Goal: Information Seeking & Learning: Compare options

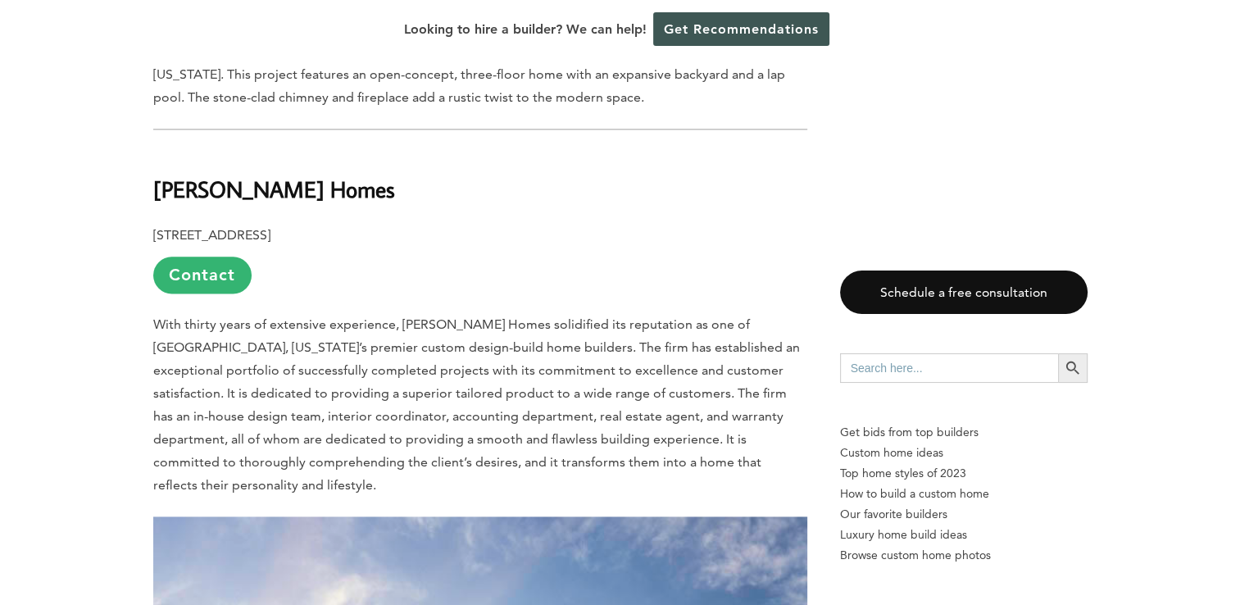
scroll to position [2053, 0]
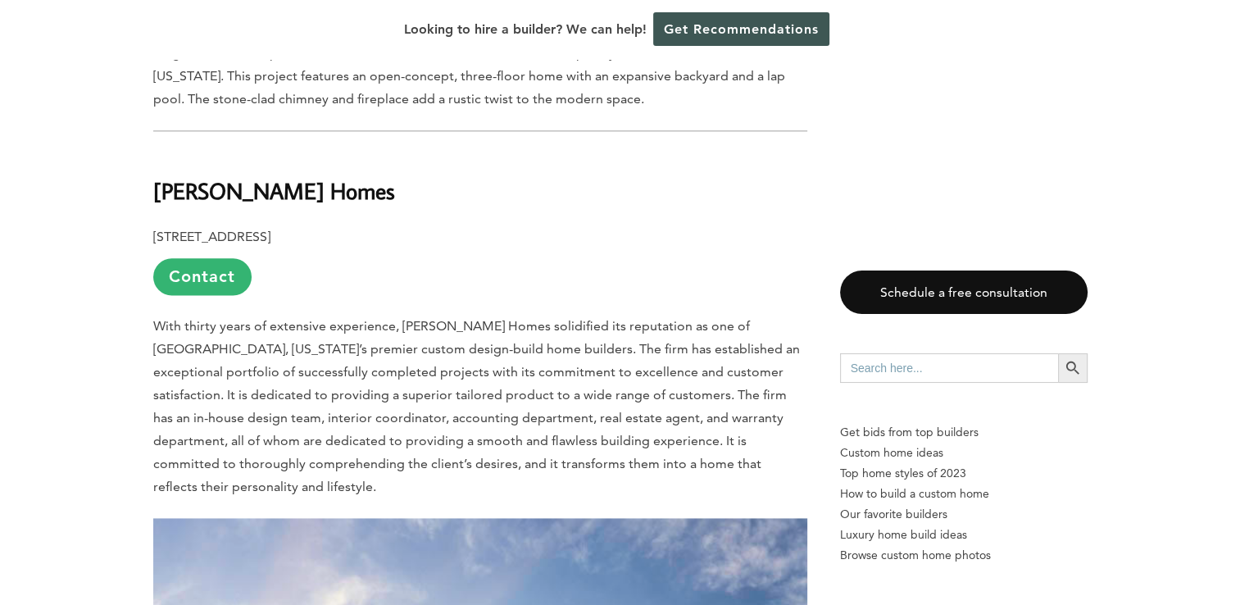
click at [266, 176] on b "[PERSON_NAME] Homes" at bounding box center [274, 190] width 242 height 29
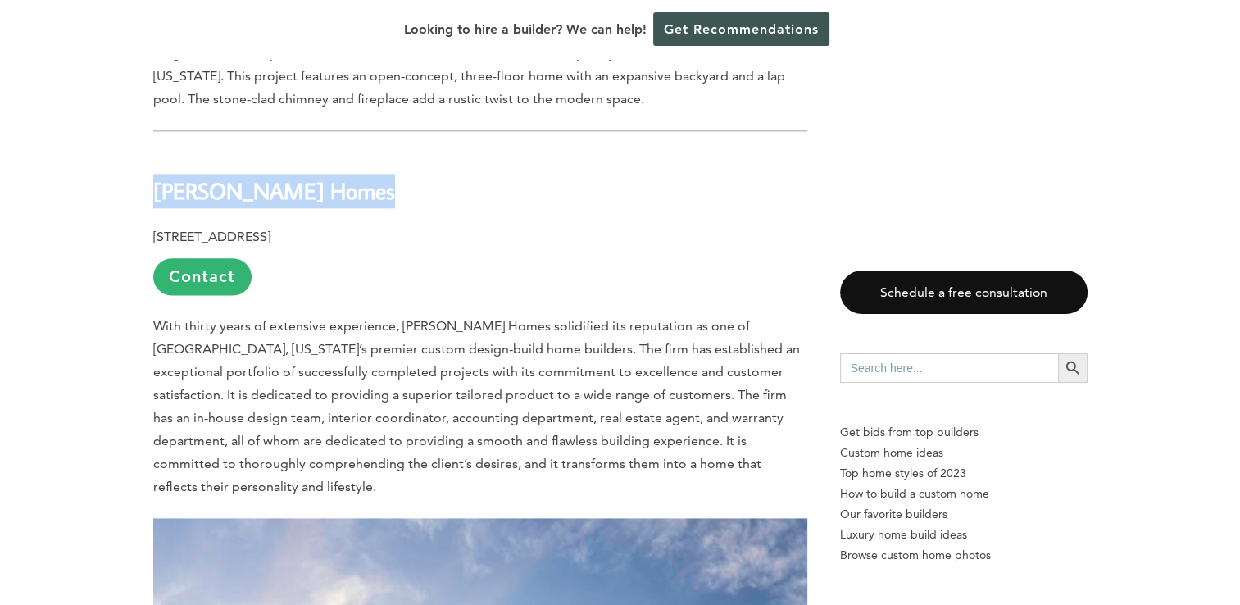
click at [266, 176] on b "[PERSON_NAME] Homes" at bounding box center [274, 190] width 242 height 29
copy div "[PERSON_NAME] Homes"
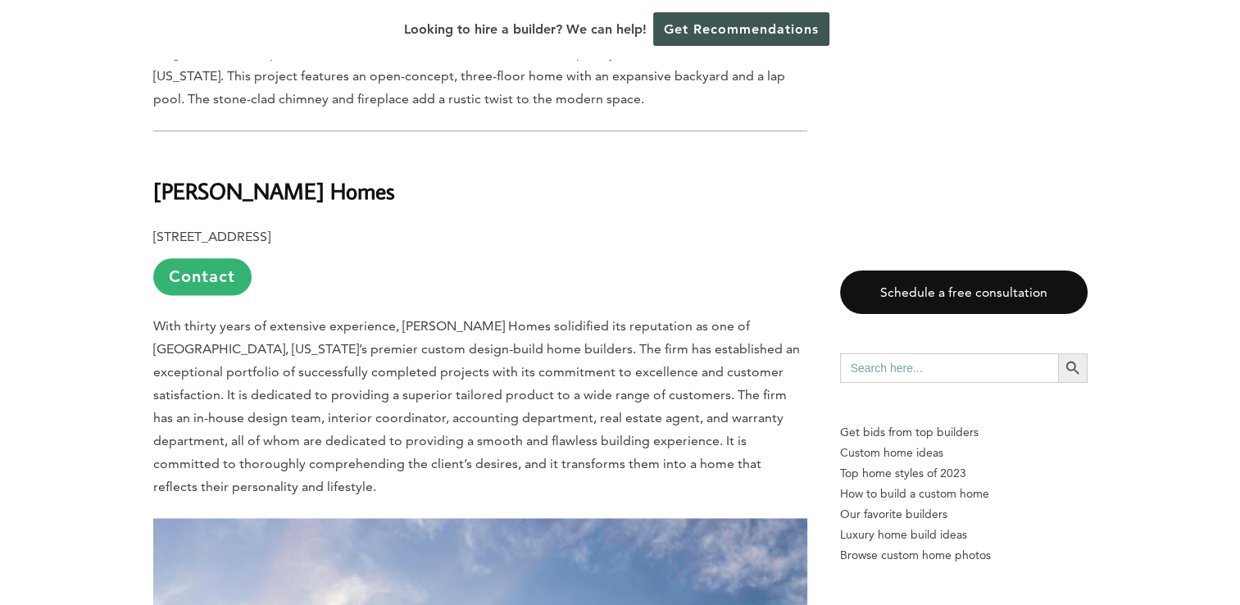
click at [567, 336] on span "With thirty years of extensive experience, [PERSON_NAME] Homes solidified its r…" at bounding box center [476, 406] width 647 height 176
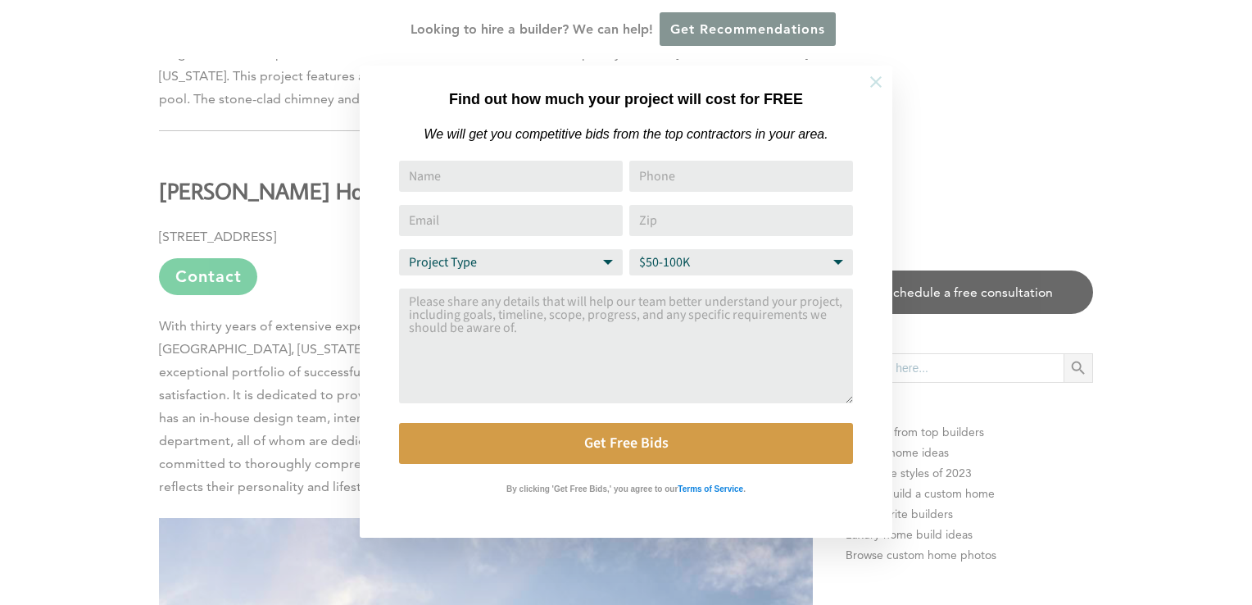
click at [878, 79] on icon at bounding box center [875, 81] width 11 height 11
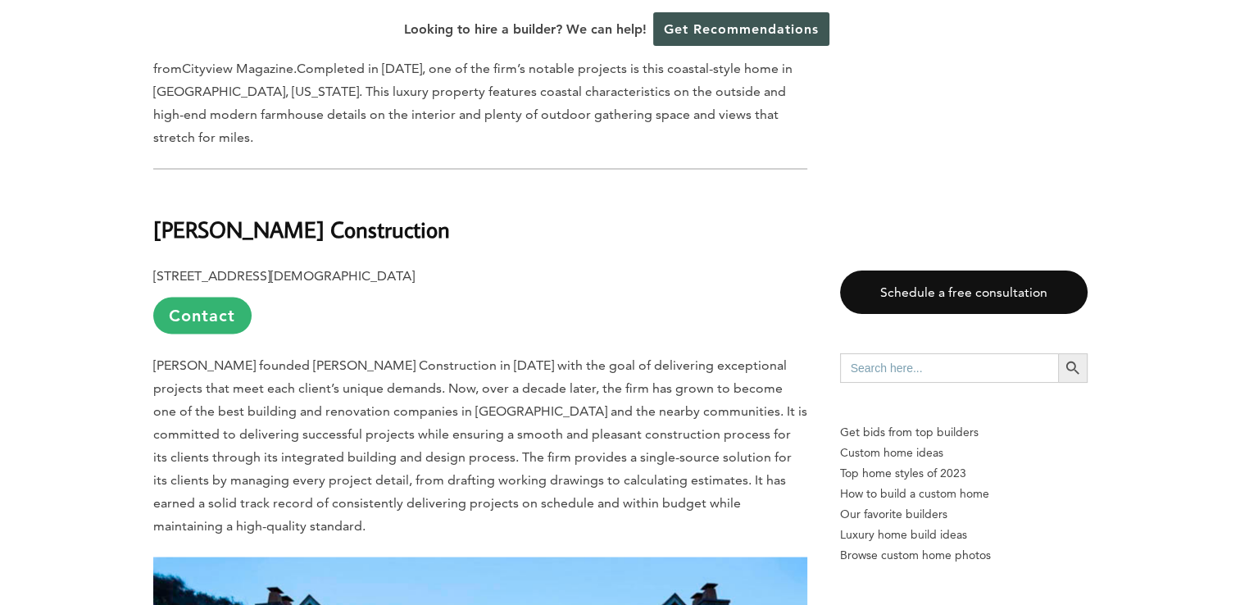
scroll to position [3039, 0]
click at [288, 215] on b "[PERSON_NAME] Construction" at bounding box center [301, 229] width 297 height 29
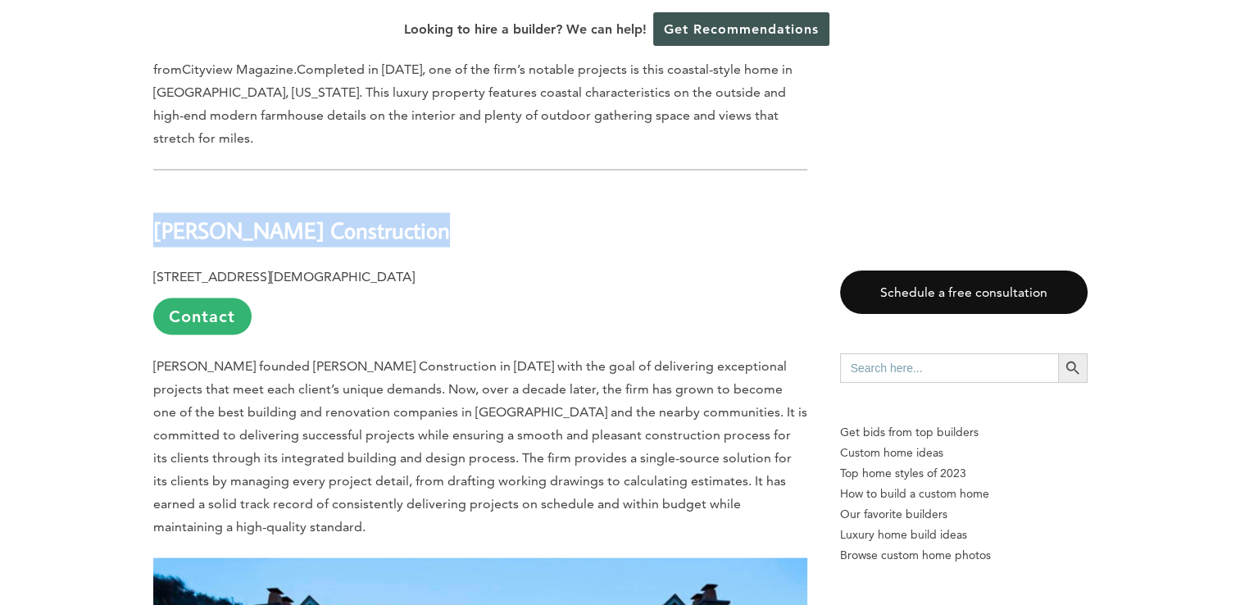
copy div "[PERSON_NAME] Construction"
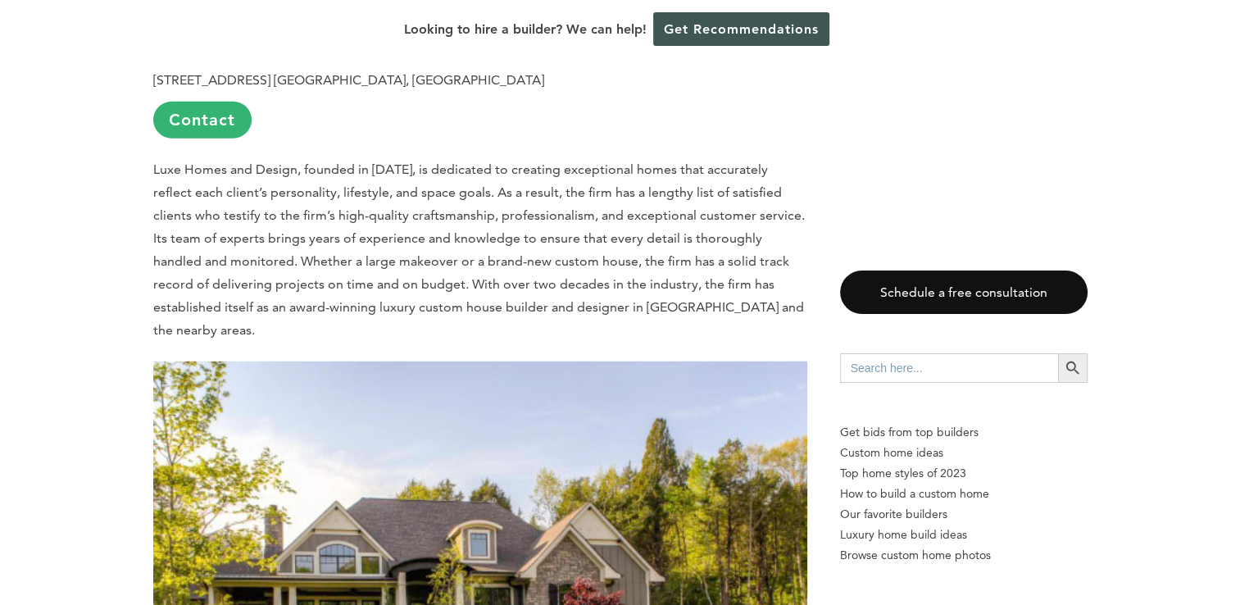
scroll to position [3861, 0]
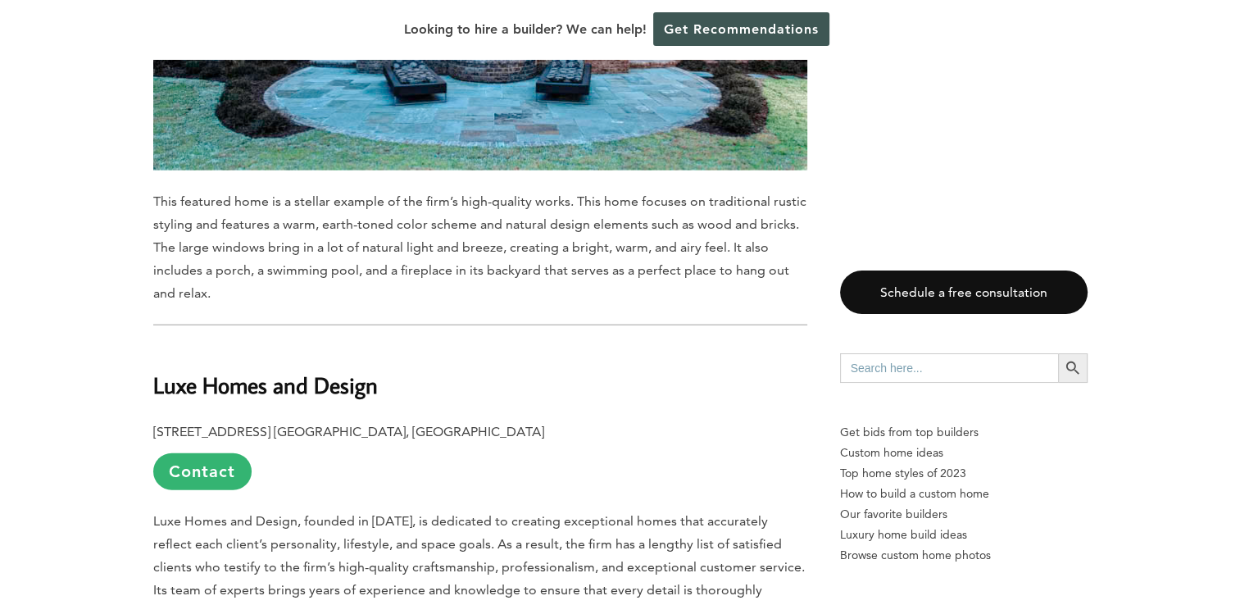
click at [616, 513] on span "Luxe Homes and Design, founded in [DATE], is dedicated to creating exceptional …" at bounding box center [479, 601] width 652 height 176
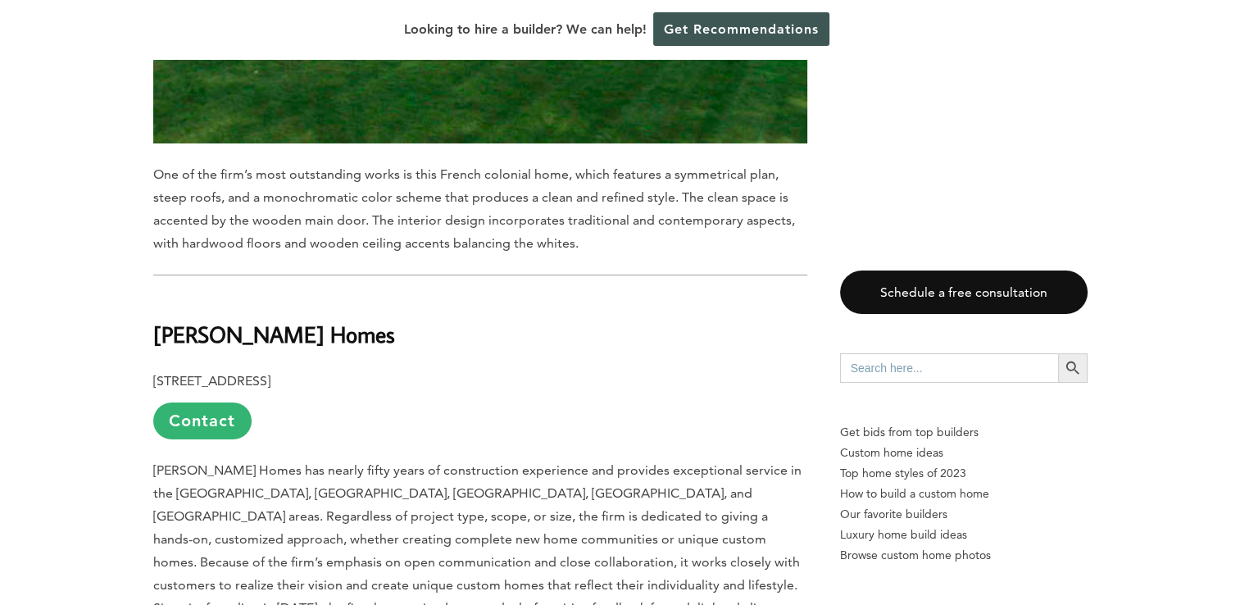
scroll to position [5871, 0]
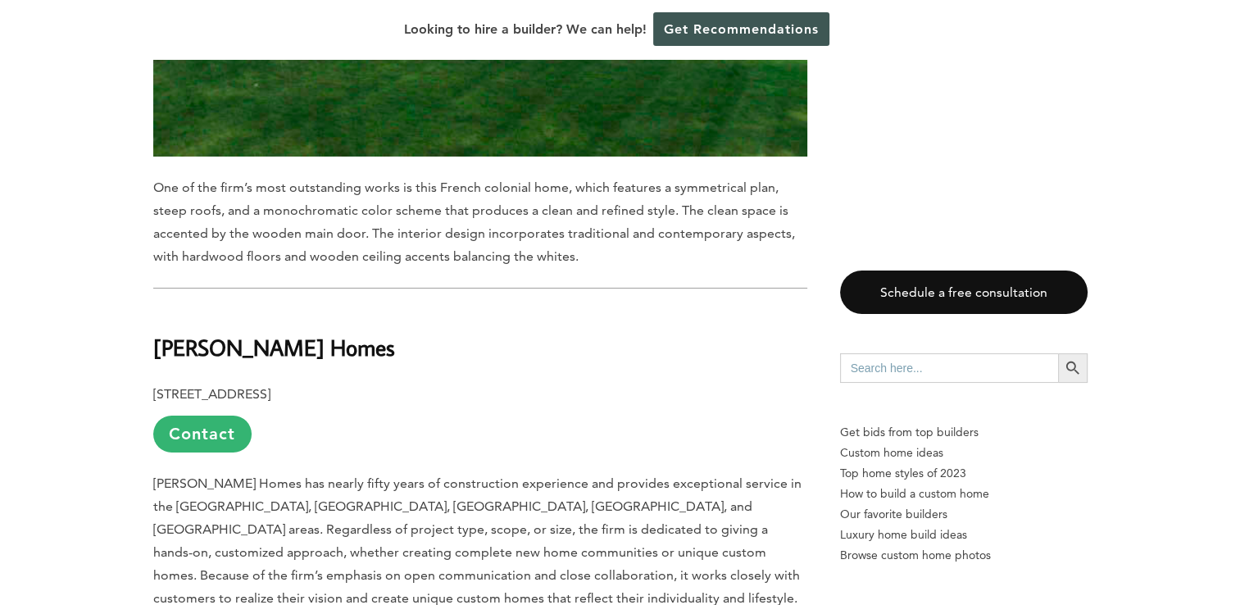
click at [224, 333] on b "[PERSON_NAME] Homes" at bounding box center [274, 347] width 242 height 29
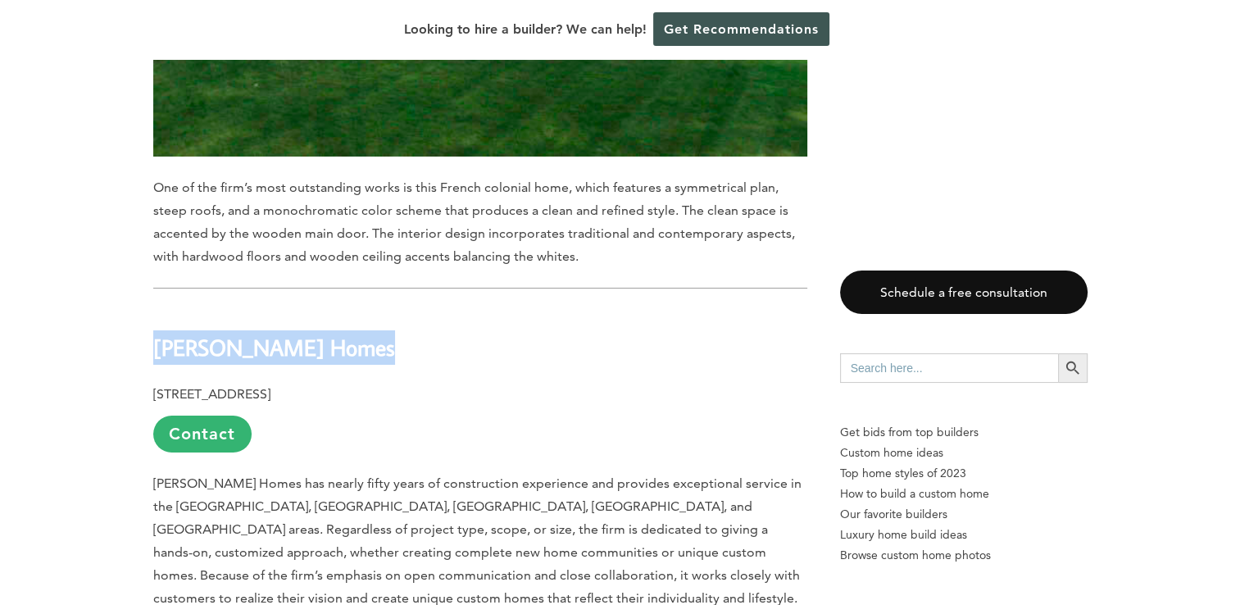
click at [224, 333] on b "[PERSON_NAME] Homes" at bounding box center [274, 347] width 242 height 29
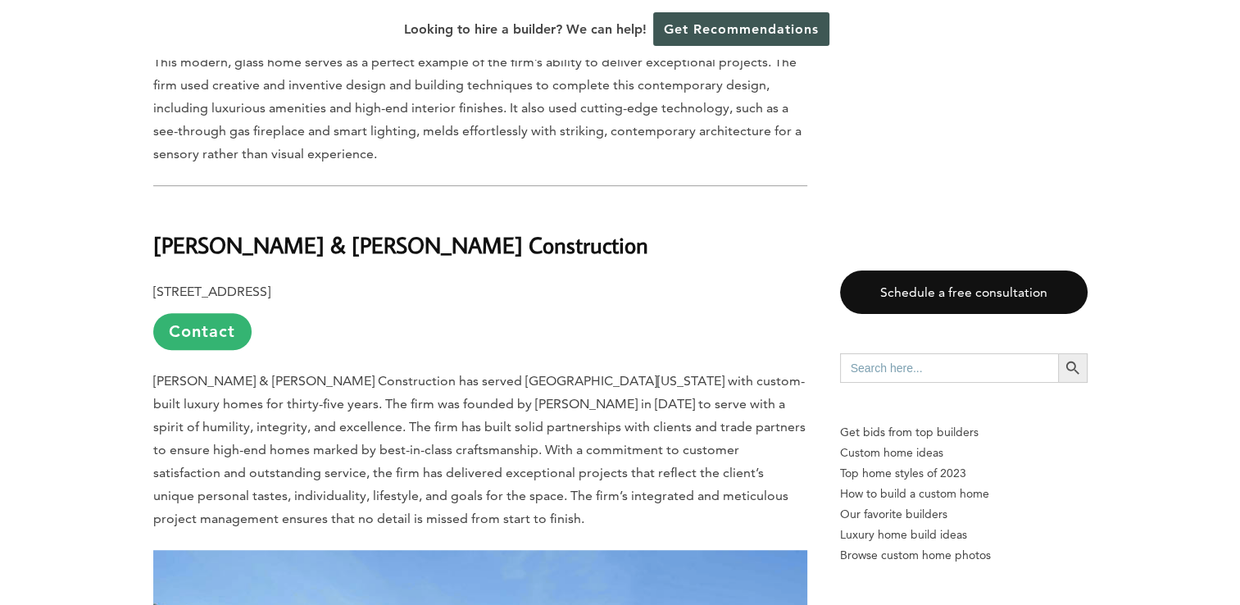
scroll to position [6889, 0]
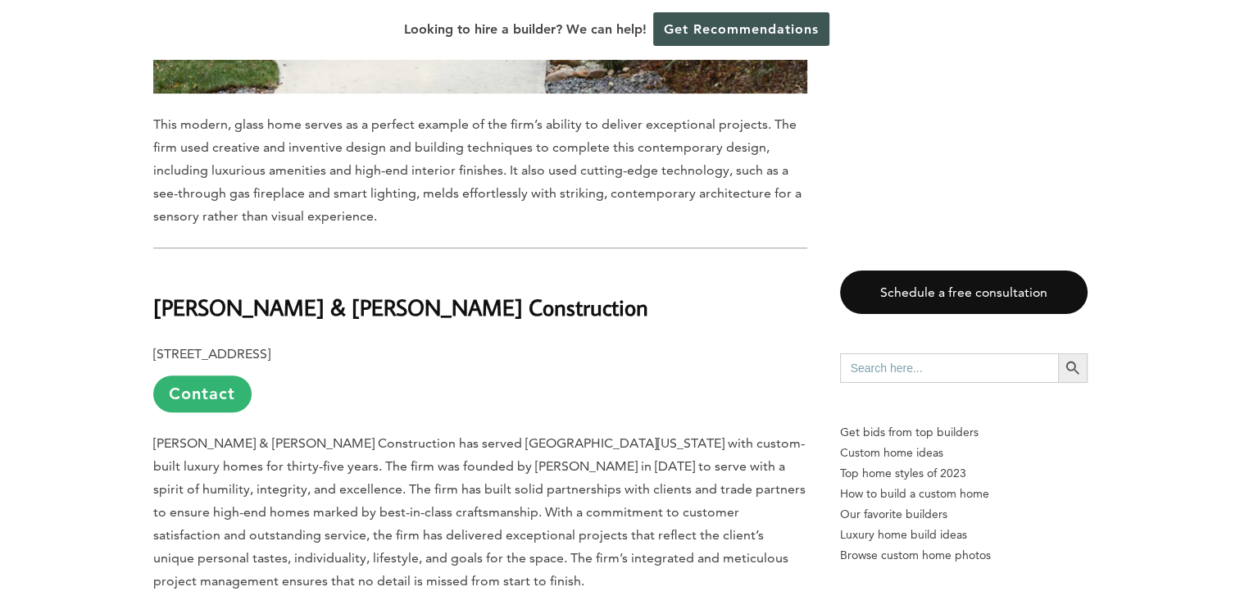
click at [323, 293] on b "[PERSON_NAME] & [PERSON_NAME] Construction" at bounding box center [400, 307] width 495 height 29
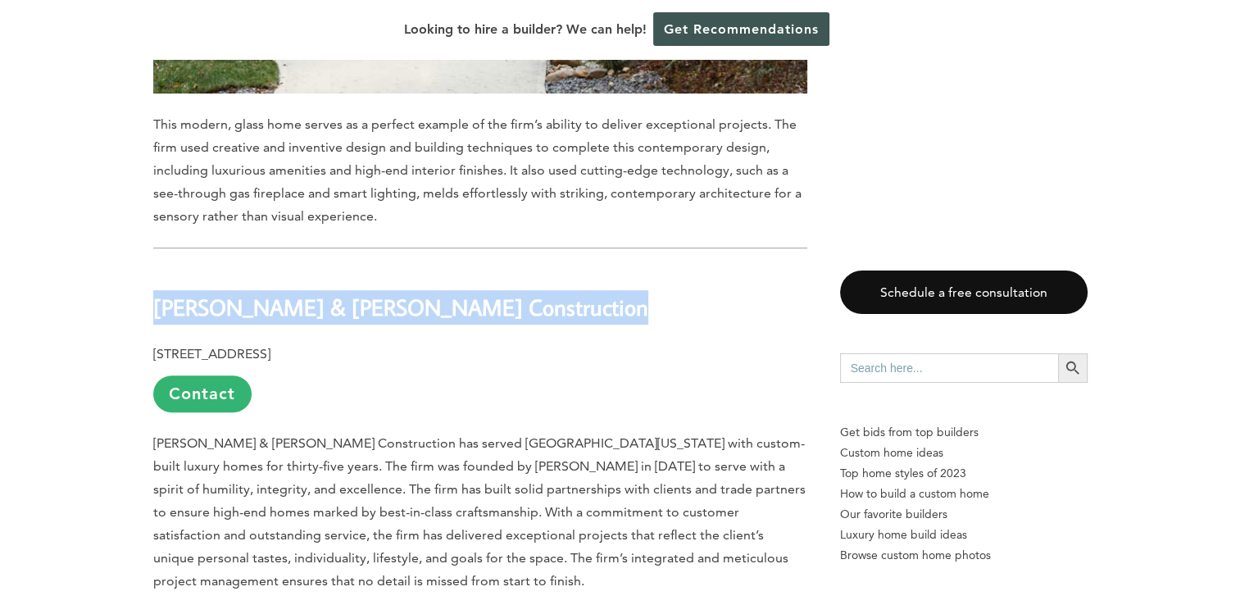
click at [323, 293] on b "[PERSON_NAME] & [PERSON_NAME] Construction" at bounding box center [400, 307] width 495 height 29
copy div "[PERSON_NAME] & [PERSON_NAME] Construction"
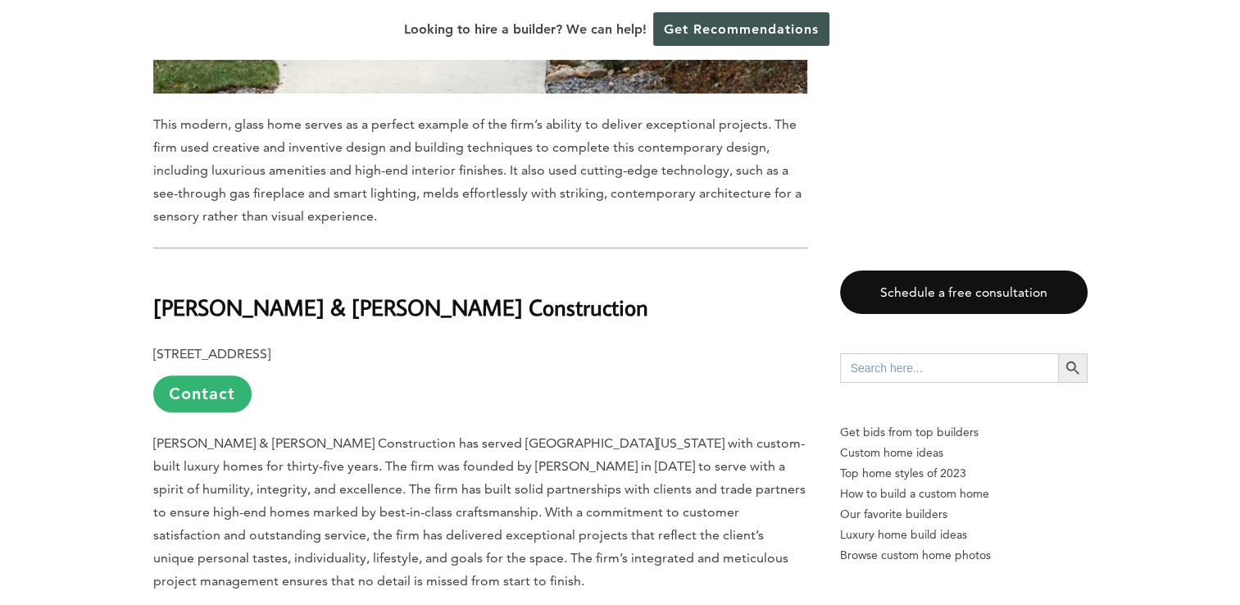
drag, startPoint x: 323, startPoint y: 155, endPoint x: 407, endPoint y: 319, distance: 184.0
click at [407, 435] on span "[PERSON_NAME] & [PERSON_NAME] Construction has served [GEOGRAPHIC_DATA][US_STAT…" at bounding box center [479, 511] width 652 height 153
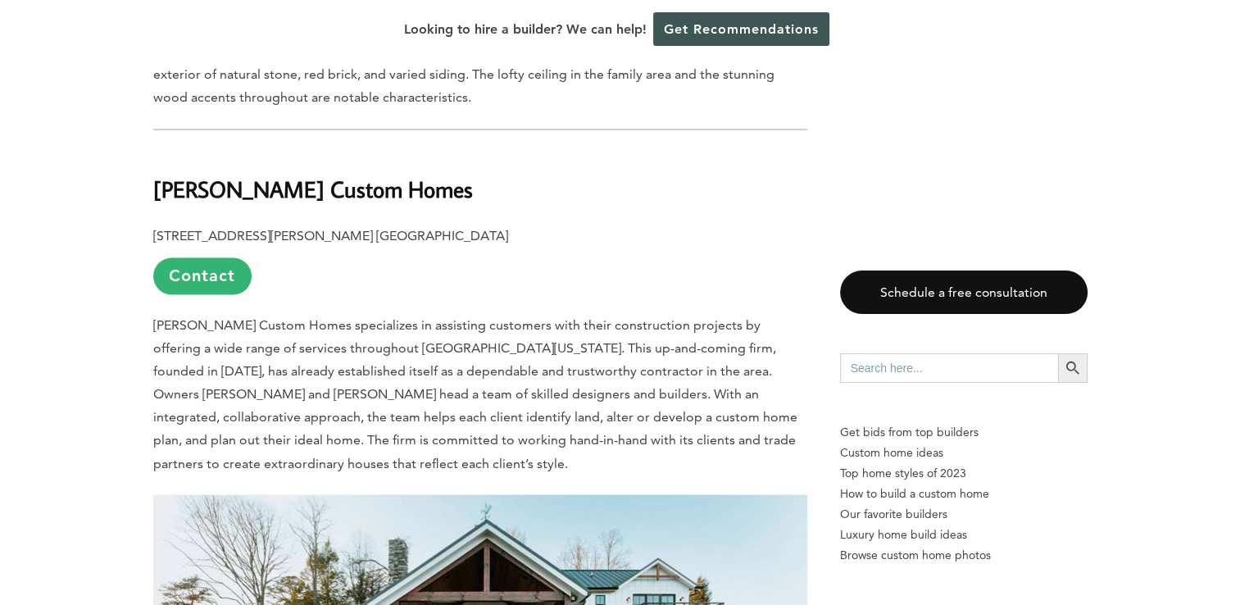
scroll to position [8727, 0]
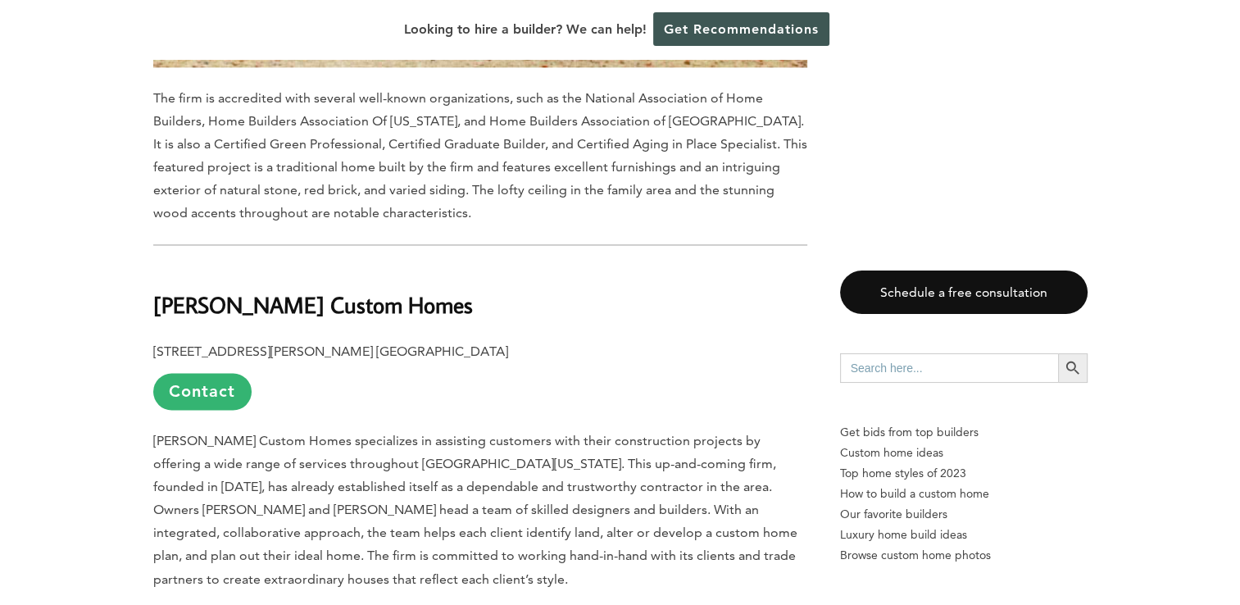
click at [305, 290] on b "[PERSON_NAME] Custom Homes" at bounding box center [313, 304] width 320 height 29
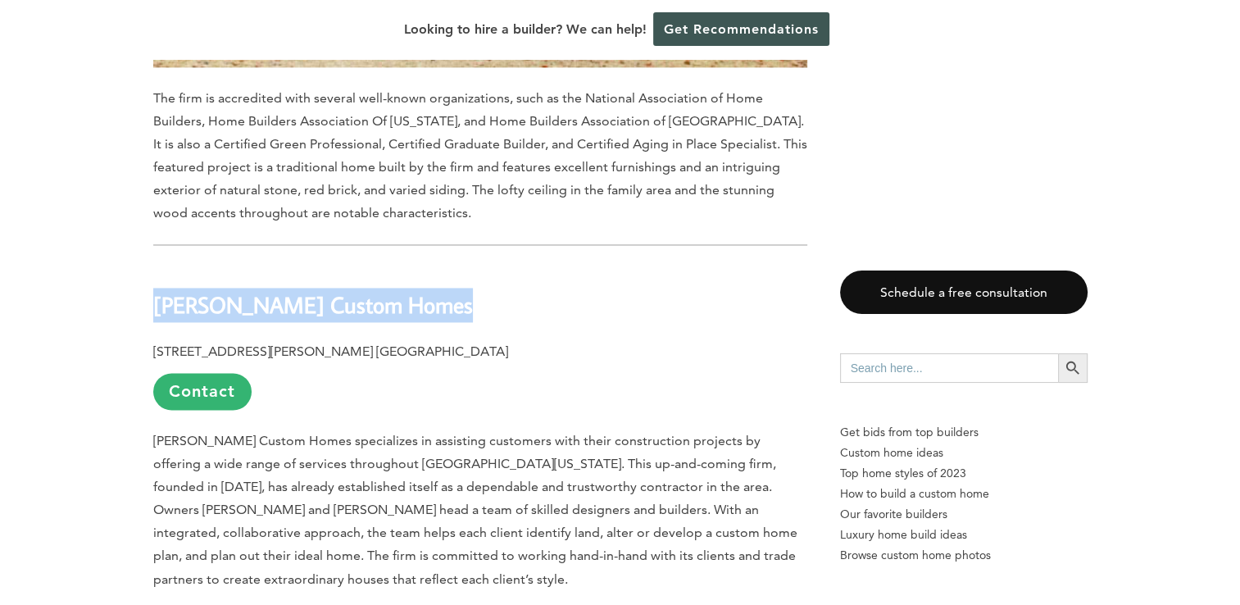
click at [305, 290] on b "[PERSON_NAME] Custom Homes" at bounding box center [313, 304] width 320 height 29
copy div "[PERSON_NAME] Custom Homes"
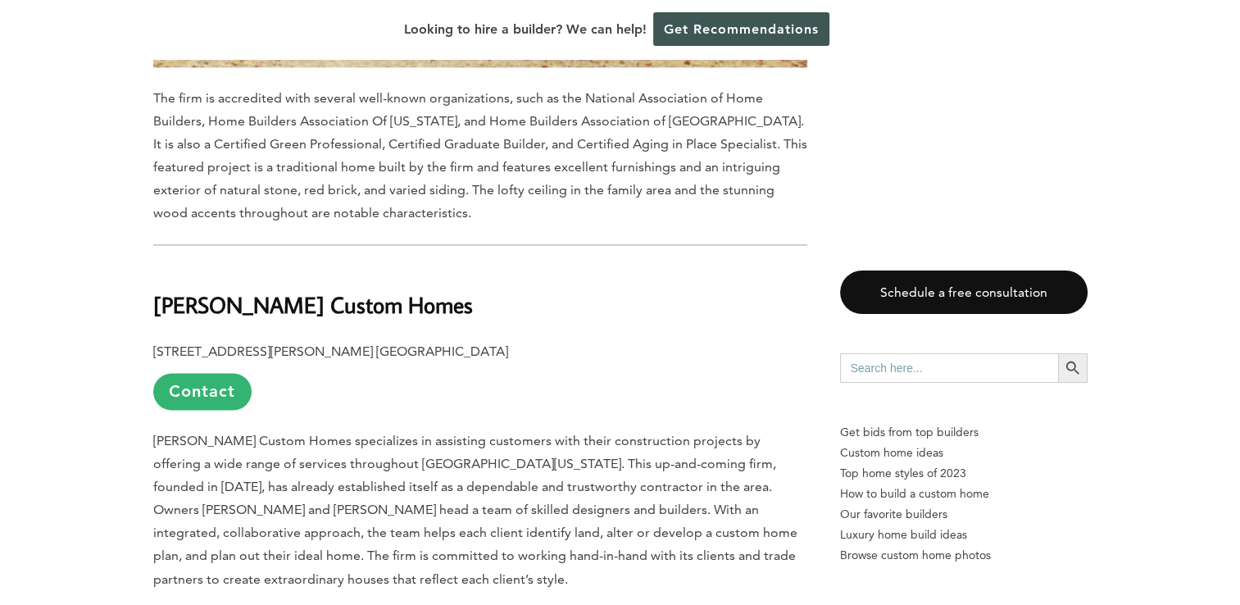
click at [371, 430] on p "[PERSON_NAME] Custom Homes specializes in assisting customers with their constr…" at bounding box center [480, 510] width 654 height 161
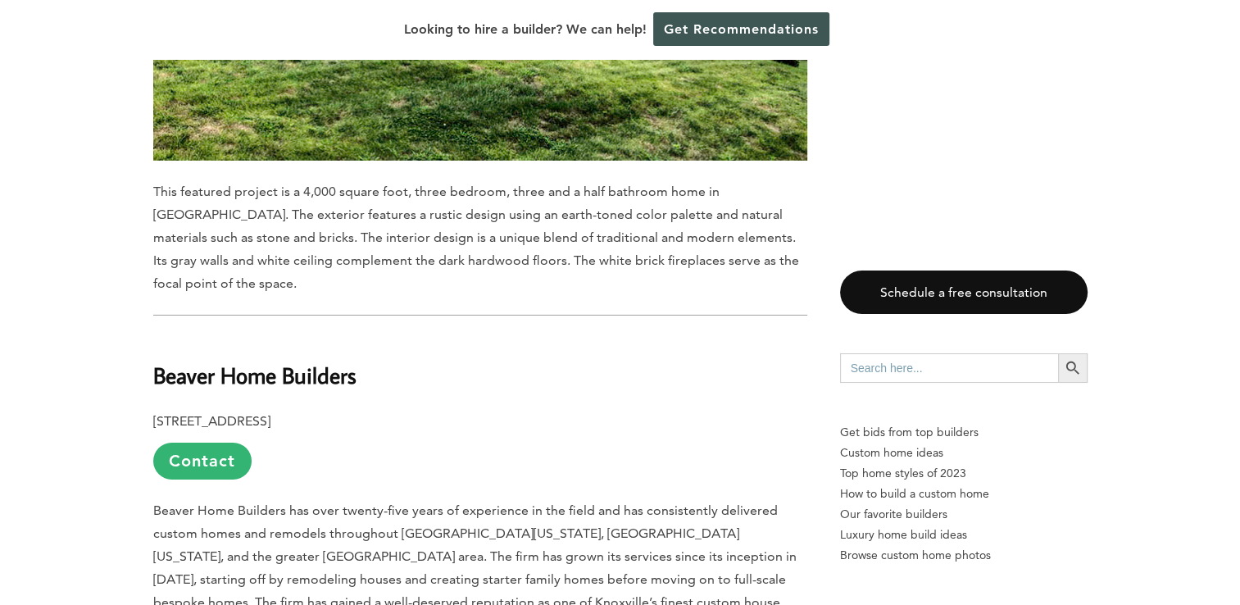
scroll to position [11547, 0]
